Goal: Information Seeking & Learning: Learn about a topic

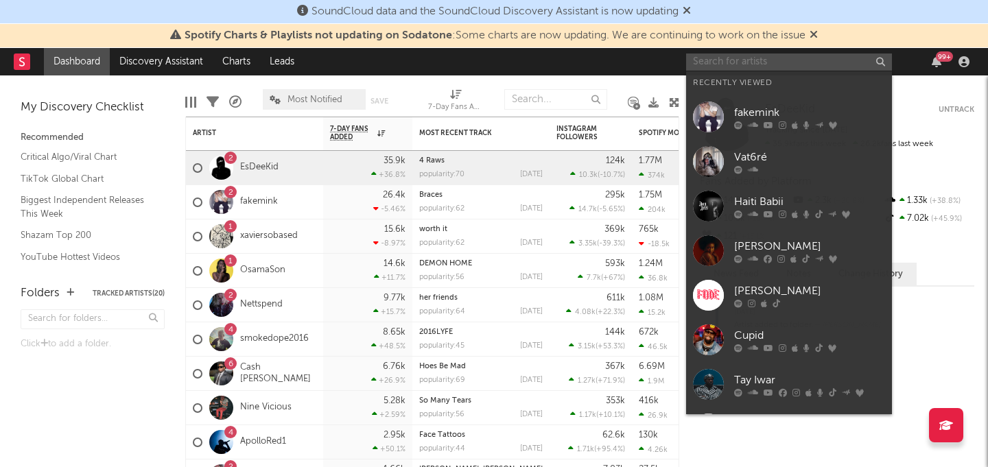
click at [735, 66] on input "text" at bounding box center [789, 62] width 206 height 17
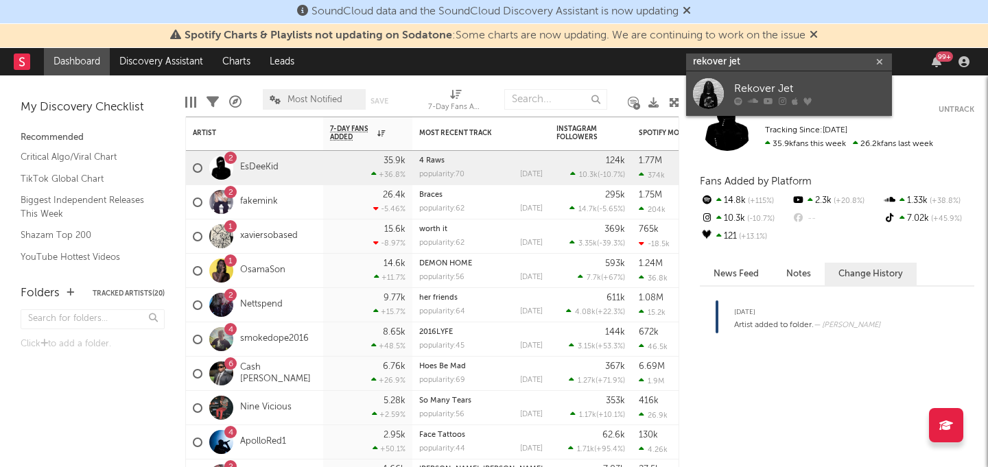
type input "rekover jet"
click at [779, 86] on div "Rekover Jet" at bounding box center [809, 89] width 151 height 16
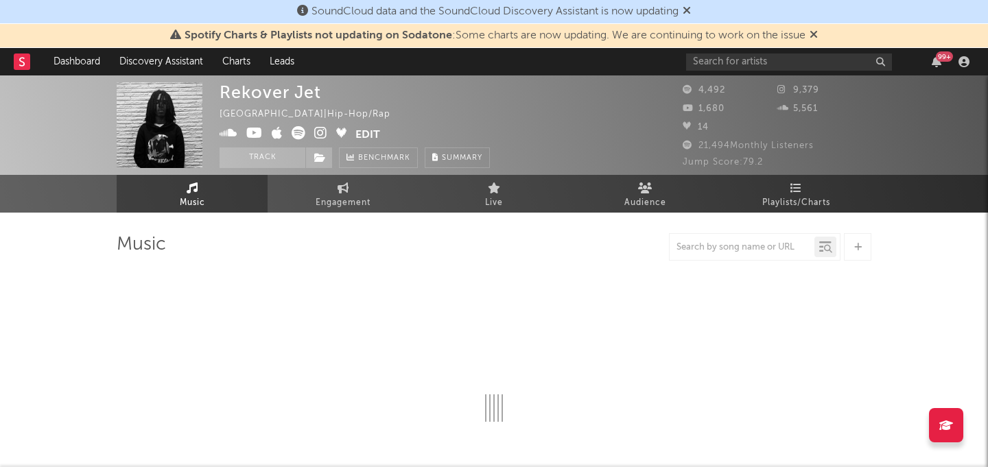
select select "1w"
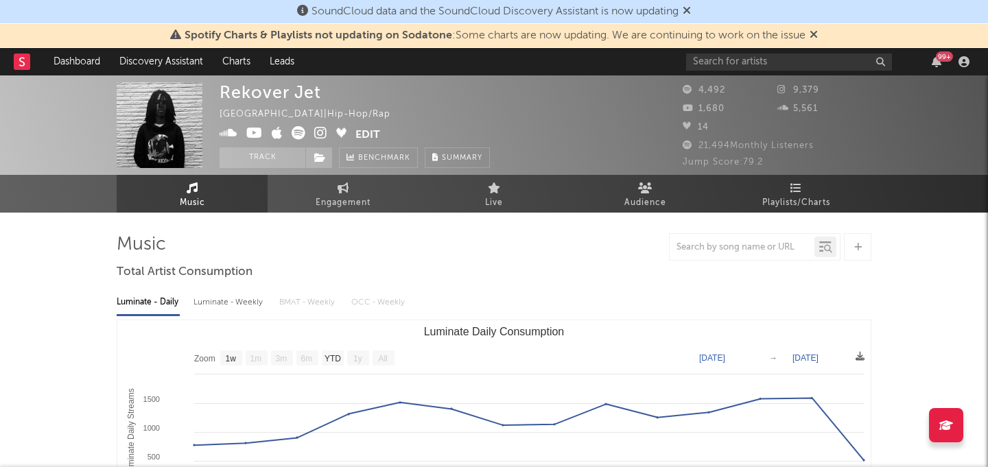
click at [686, 124] on icon at bounding box center [687, 125] width 8 height 8
click at [706, 147] on span "21,494 Monthly Listeners" at bounding box center [748, 145] width 131 height 9
